Goal: Task Accomplishment & Management: Use online tool/utility

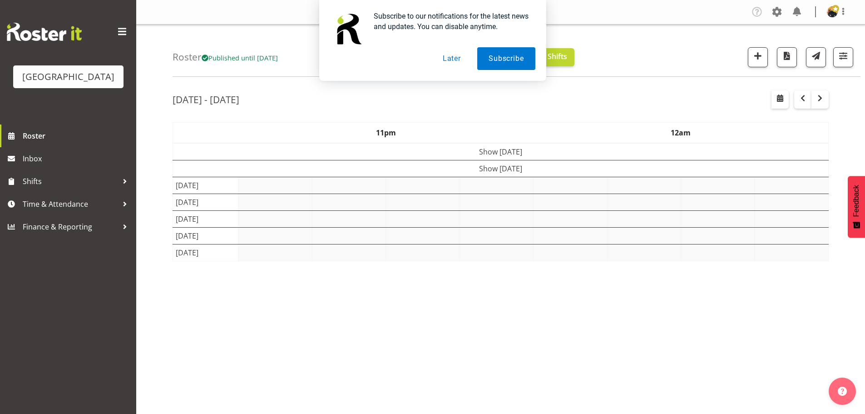
click at [448, 55] on button "Later" at bounding box center [452, 58] width 41 height 23
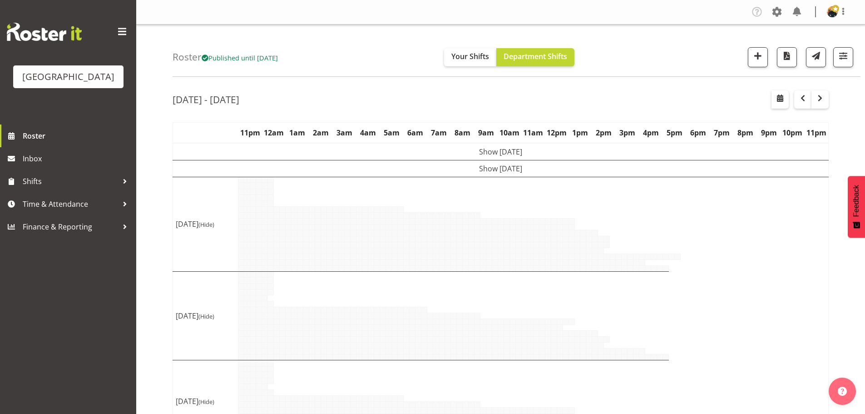
click at [844, 51] on div "Subscribe to our notifications for the latest news and updates. You can disable…" at bounding box center [432, 40] width 865 height 81
click at [842, 62] on div "Subscribe to our notifications for the latest news and updates. You can disable…" at bounding box center [432, 40] width 865 height 81
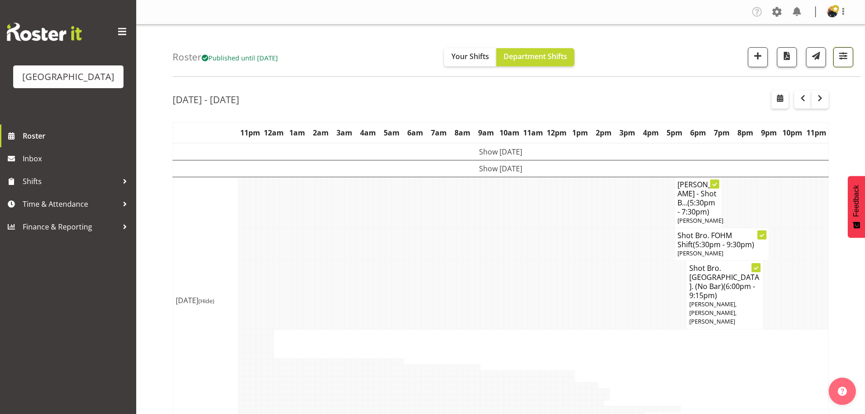
click at [841, 59] on span "button" at bounding box center [844, 56] width 12 height 12
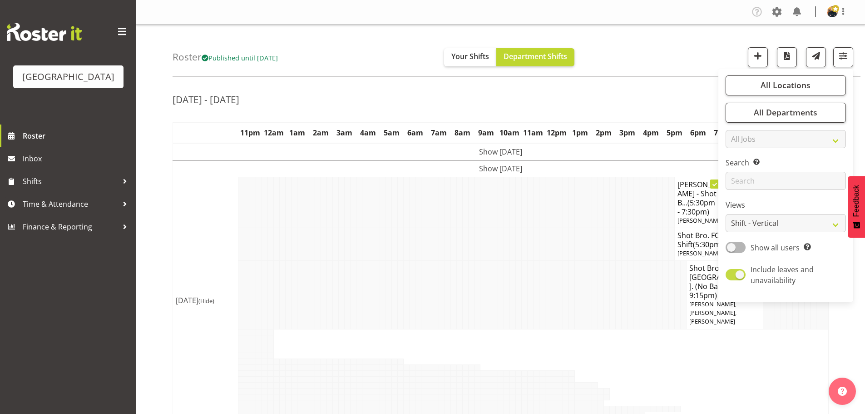
click at [739, 274] on span at bounding box center [736, 274] width 20 height 11
click at [732, 274] on input "Include leaves and unavailability" at bounding box center [729, 275] width 6 height 6
checkbox input "false"
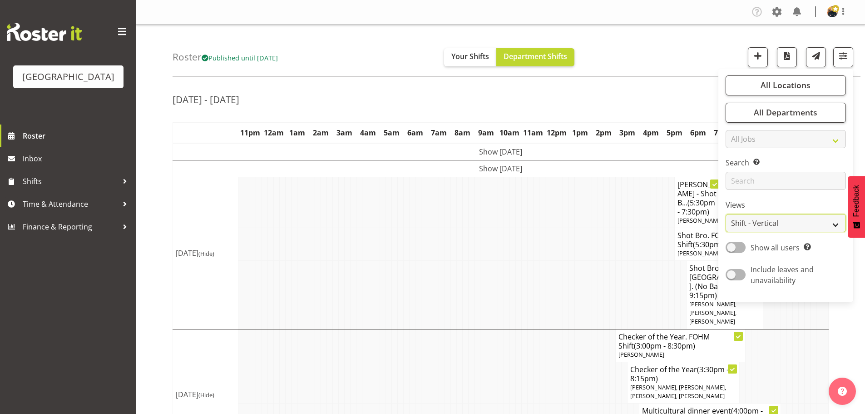
click at [762, 220] on select "Staff Role Shift - Horizontal Shift - Vertical Staff - Location" at bounding box center [786, 223] width 120 height 18
select select "shiftH"
click at [726, 214] on select "Staff Role Shift - Horizontal Shift - Vertical Staff - Location" at bounding box center [786, 223] width 120 height 18
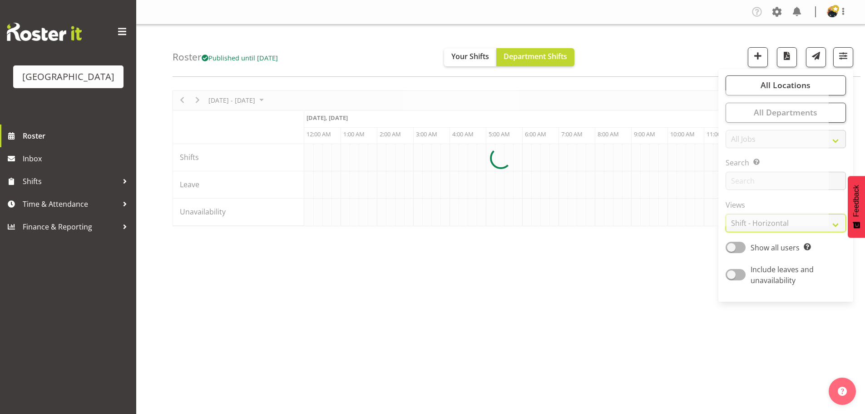
scroll to position [0, 2071]
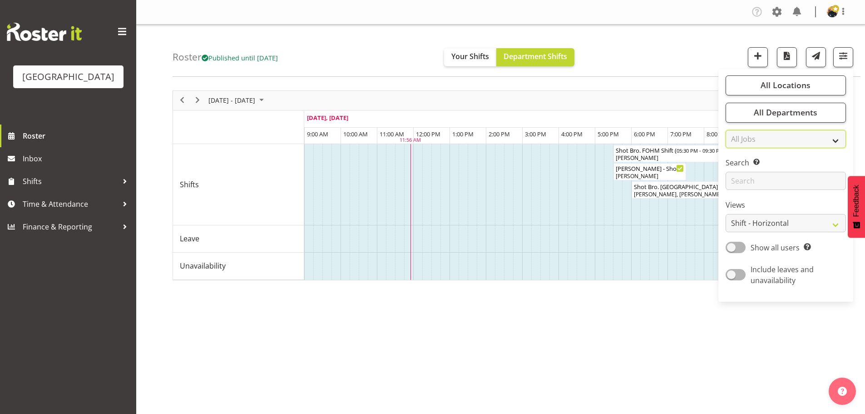
click at [833, 139] on select "All Jobs All Jobs" at bounding box center [786, 139] width 120 height 18
click at [828, 110] on button "All Departments" at bounding box center [786, 113] width 120 height 20
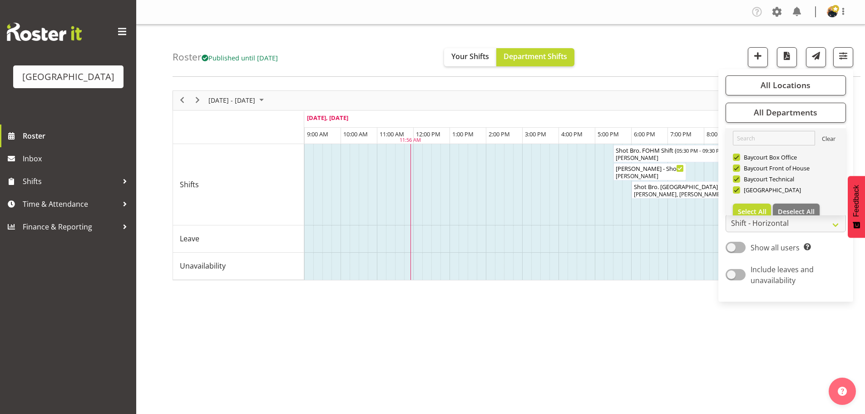
click at [826, 139] on link "Clear" at bounding box center [829, 139] width 14 height 11
click at [786, 206] on button "Deselect All" at bounding box center [796, 212] width 47 height 16
checkbox input "false"
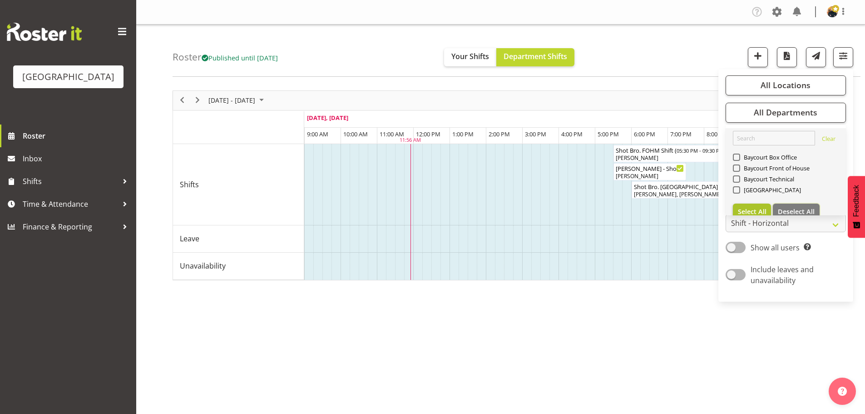
checkbox input "false"
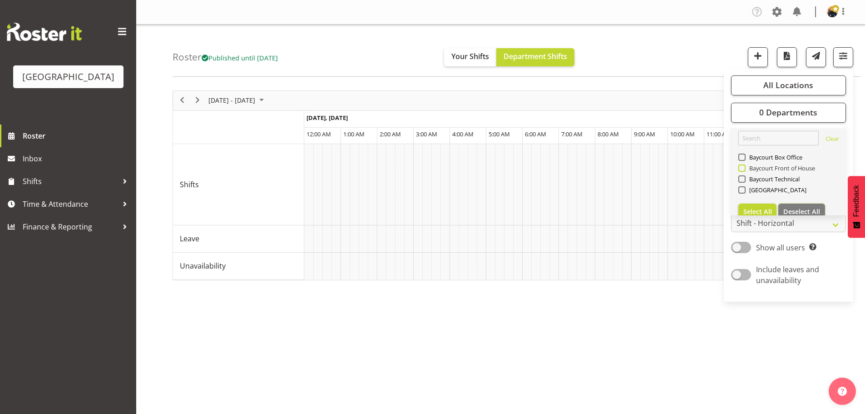
scroll to position [0, 1744]
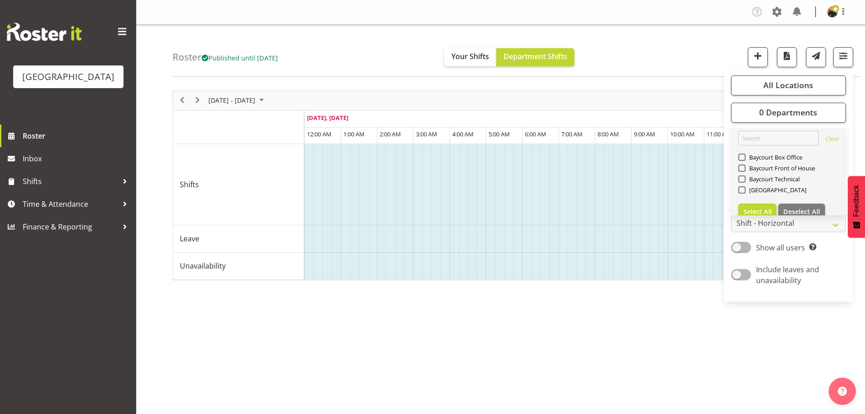
click at [762, 150] on link "Clear Baycourt Box Office [GEOGRAPHIC_DATA] [GEOGRAPHIC_DATA] Historic Village …" at bounding box center [788, 175] width 115 height 94
click at [762, 157] on span "Baycourt Box Office" at bounding box center [774, 157] width 57 height 7
click at [745, 157] on input "Baycourt Box Office" at bounding box center [742, 157] width 6 height 6
checkbox input "true"
click at [686, 66] on div "Roster Published until [DATE] Your Shifts Department Shifts All Locations [GEOG…" at bounding box center [517, 51] width 688 height 52
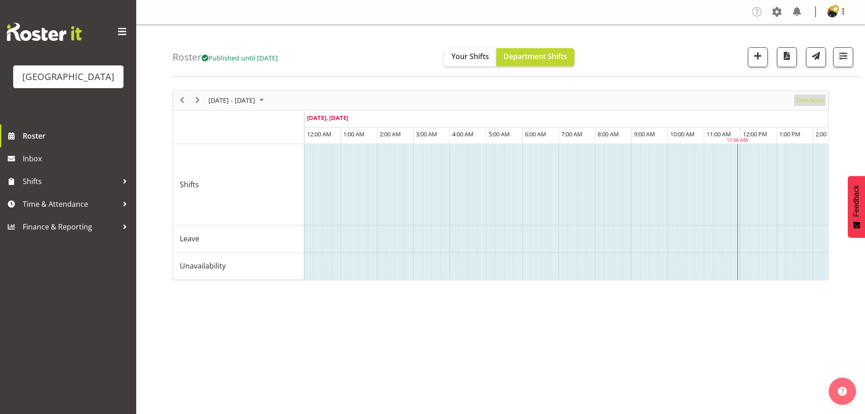
click at [808, 101] on span "Time Scale" at bounding box center [810, 99] width 30 height 11
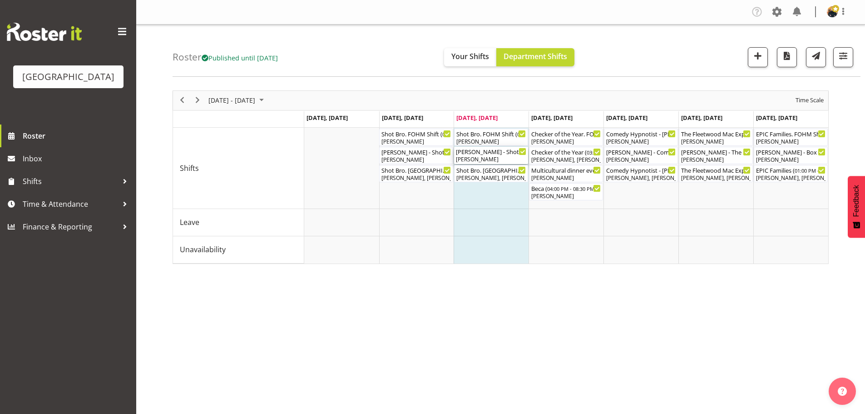
click at [488, 153] on div "[PERSON_NAME] - Shot Bro ( 05:30 PM - 07:30 PM )" at bounding box center [491, 151] width 70 height 9
